Goal: Task Accomplishment & Management: Manage account settings

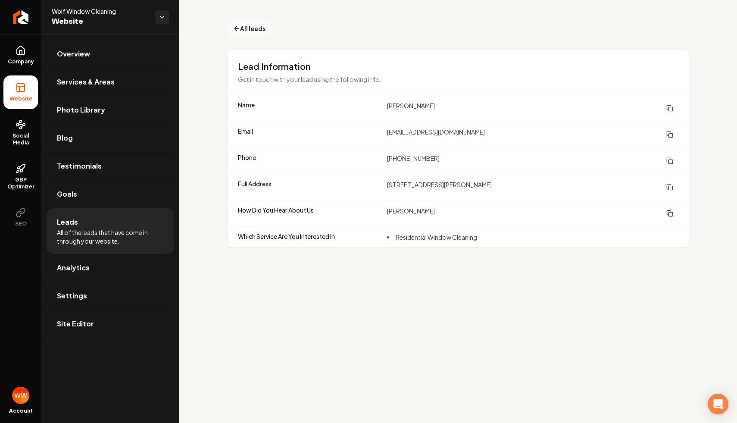
click at [248, 27] on span "All leads" at bounding box center [252, 28] width 25 height 9
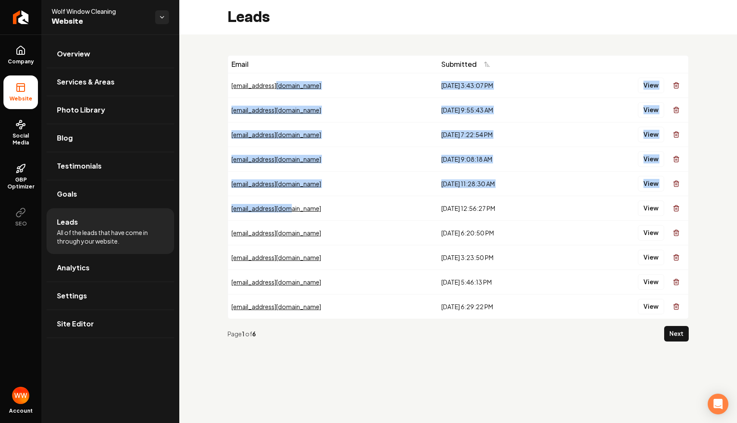
drag, startPoint x: 356, startPoint y: 81, endPoint x: 367, endPoint y: 208, distance: 127.7
click at [367, 208] on tbody "eafitch@msn.com 8/19/2025, 3:43:07 PM View cynthiacory@yahoo.com 8/18/2025, 9:5…" at bounding box center [458, 196] width 460 height 246
click at [367, 208] on div "paulreone@gmail.com" at bounding box center [332, 208] width 203 height 9
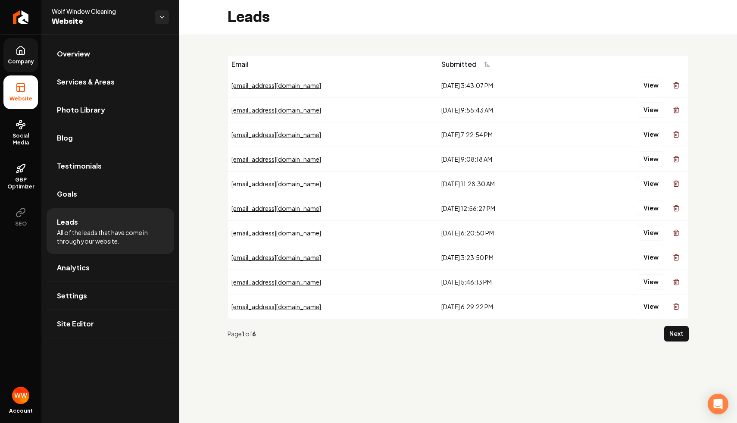
click at [19, 53] on icon at bounding box center [20, 52] width 3 height 4
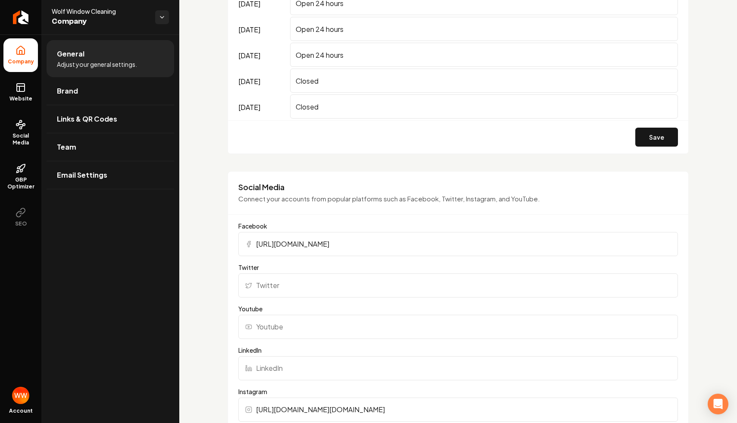
scroll to position [496, 0]
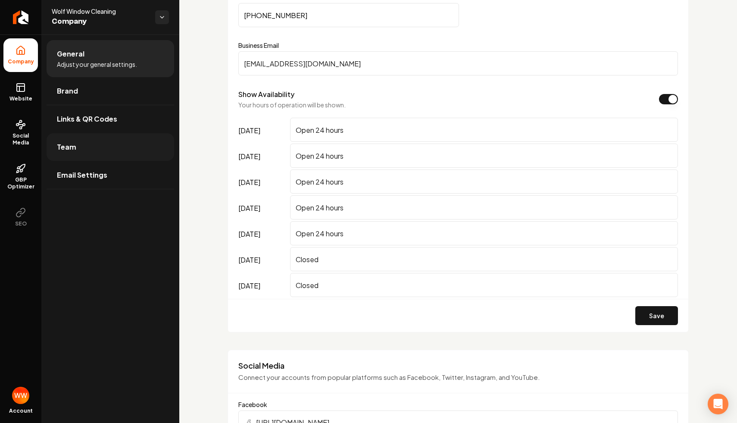
click at [83, 147] on link "Team" at bounding box center [111, 147] width 128 height 28
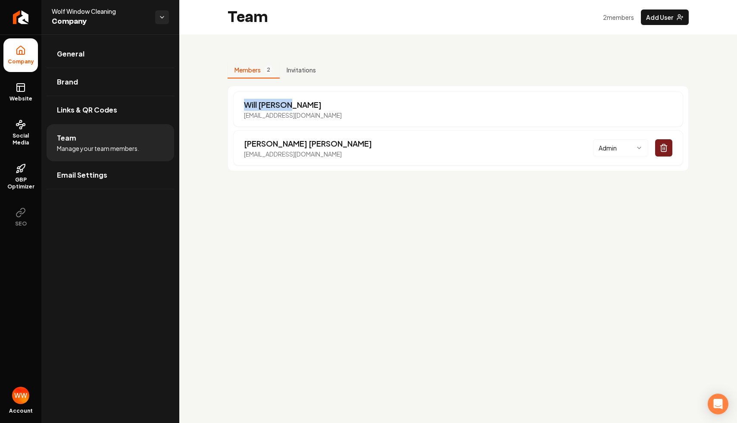
drag, startPoint x: 443, startPoint y: 104, endPoint x: 395, endPoint y: 75, distance: 56.3
click at [395, 75] on div "Members 2 Invitations Will Wallace will@rebolthq.com Connor Johnson wolfwindowc…" at bounding box center [458, 116] width 461 height 109
click at [417, 100] on div "Will Wallace will@rebolthq.com" at bounding box center [458, 108] width 450 height 35
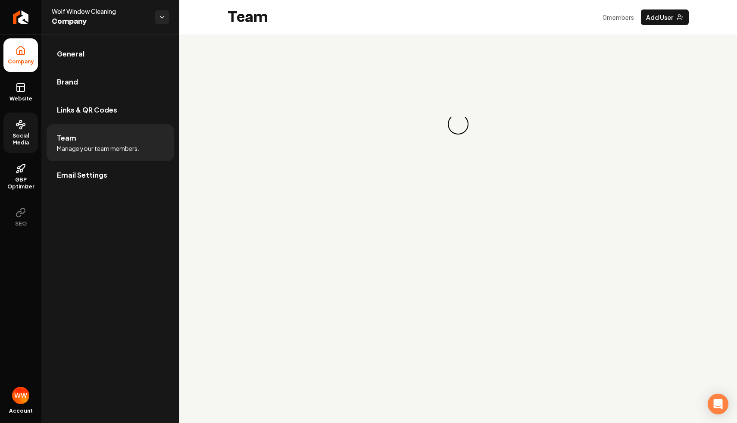
click at [6, 132] on span "Social Media" at bounding box center [20, 139] width 34 height 14
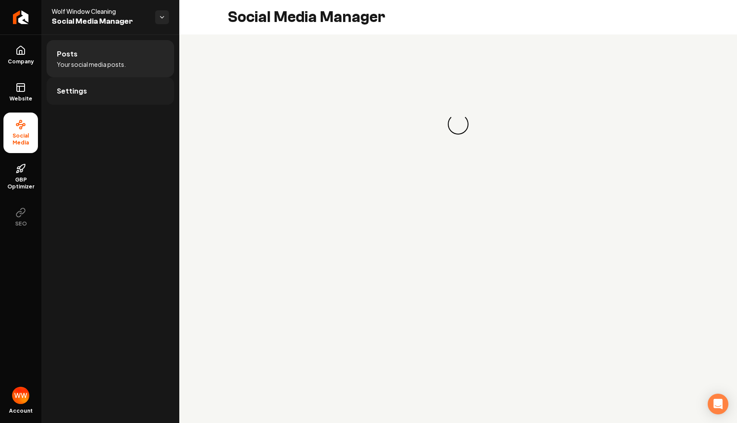
click at [117, 86] on link "Settings" at bounding box center [111, 91] width 128 height 28
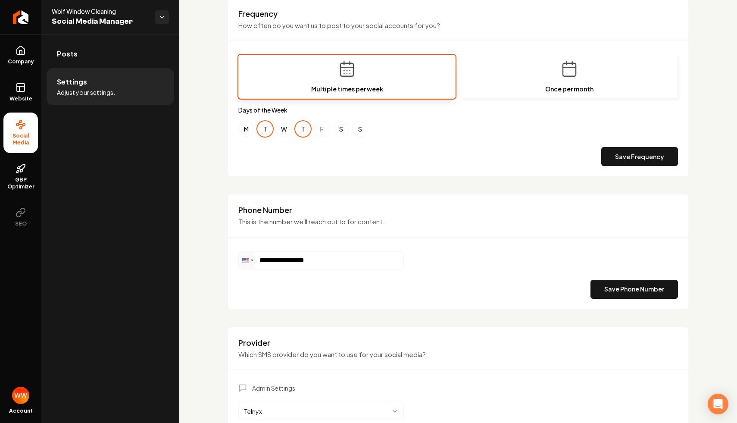
scroll to position [240, 0]
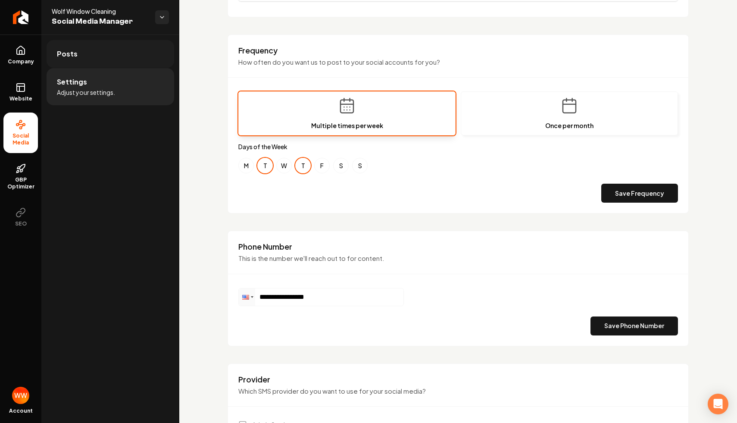
click at [87, 65] on link "Posts" at bounding box center [111, 54] width 128 height 28
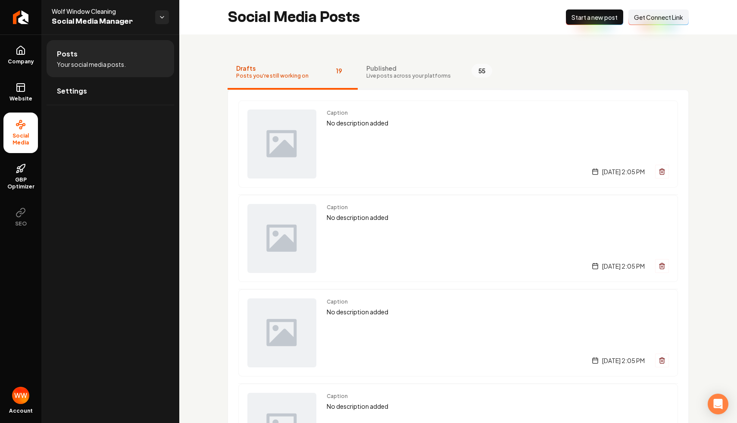
click at [395, 64] on span "Published" at bounding box center [408, 68] width 84 height 9
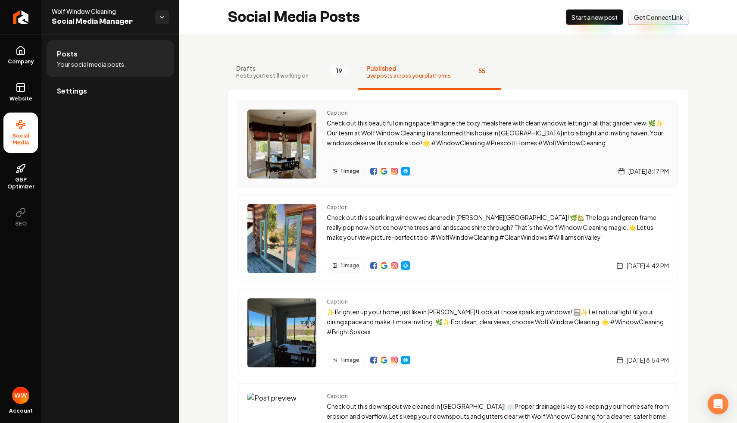
click at [365, 122] on p "Check out this beautiful dining space! Imagine the cozy meals here with clean w…" at bounding box center [498, 132] width 342 height 29
click at [294, 136] on img "Main content area" at bounding box center [281, 143] width 69 height 69
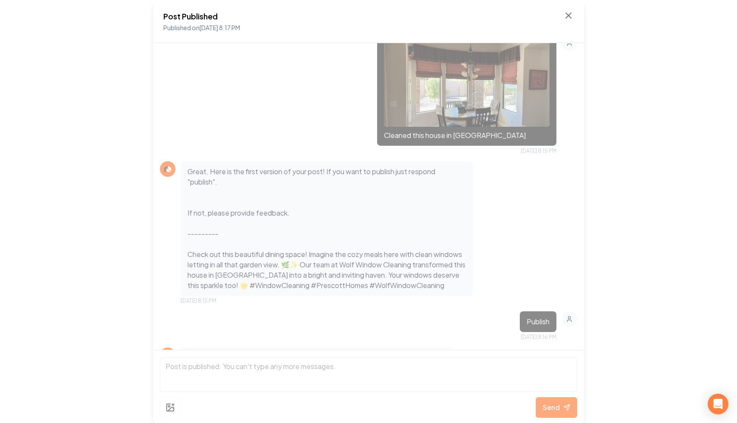
scroll to position [328, 0]
